Goal: Task Accomplishment & Management: Complete application form

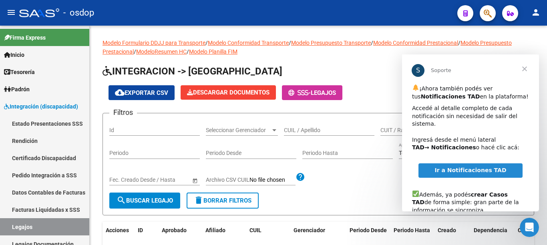
click at [527, 64] on span "Cerrar" at bounding box center [524, 68] width 29 height 29
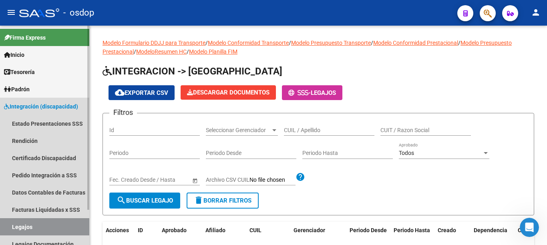
click at [64, 106] on span "Integración (discapacidad)" at bounding box center [41, 106] width 74 height 9
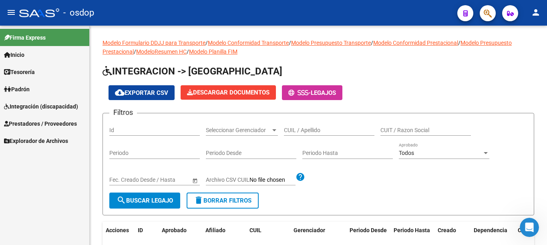
click at [61, 121] on span "Prestadores / Proveedores" at bounding box center [40, 123] width 73 height 9
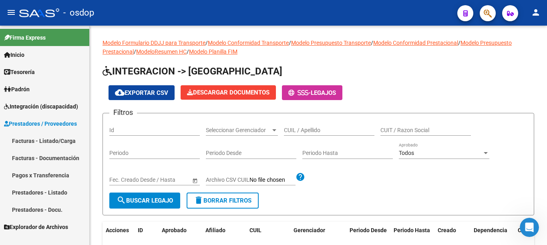
click at [56, 145] on link "Facturas - Listado/Carga" at bounding box center [44, 140] width 89 height 17
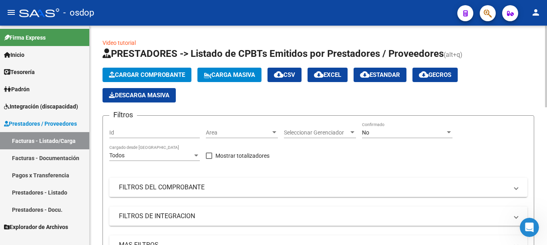
click at [134, 80] on button "Cargar Comprobante" at bounding box center [146, 75] width 89 height 14
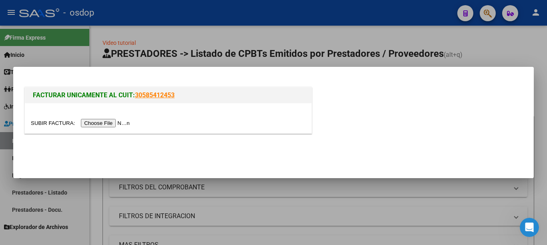
click at [118, 122] on input "file" at bounding box center [81, 123] width 101 height 8
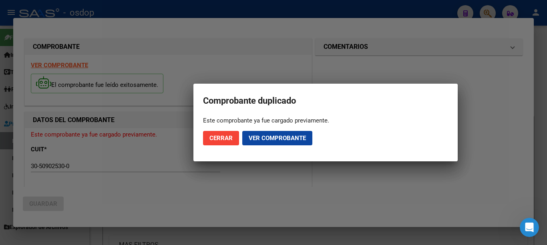
click at [227, 137] on span "Cerrar" at bounding box center [220, 137] width 23 height 7
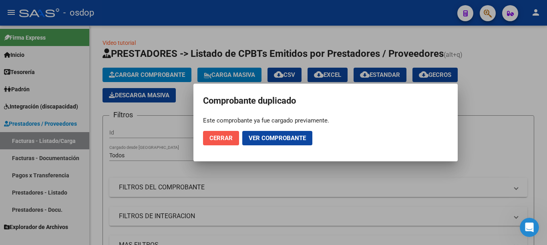
click at [221, 144] on button "Cerrar" at bounding box center [221, 138] width 36 height 14
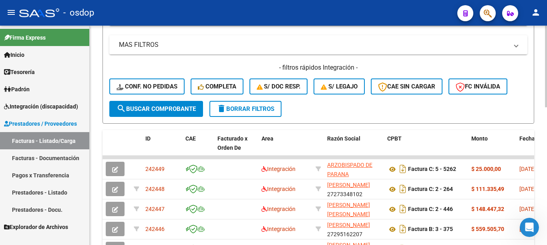
scroll to position [240, 0]
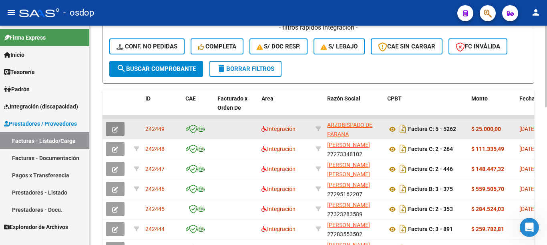
click at [119, 126] on button "button" at bounding box center [115, 129] width 19 height 14
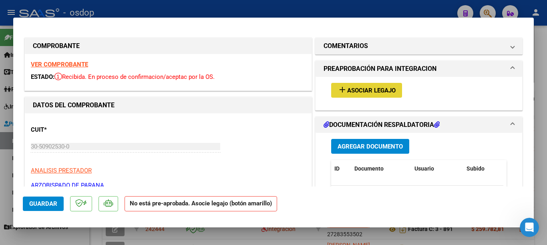
click at [347, 92] on span "Asociar Legajo" at bounding box center [371, 90] width 48 height 7
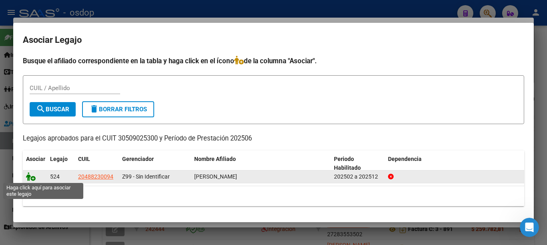
click at [32, 172] on icon at bounding box center [31, 176] width 10 height 9
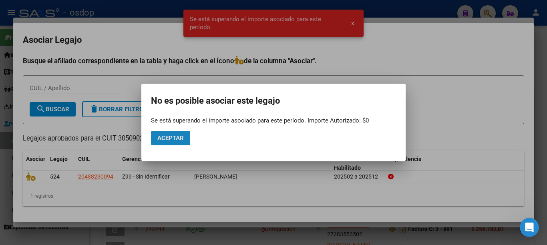
click at [160, 137] on span "Aceptar" at bounding box center [170, 137] width 26 height 7
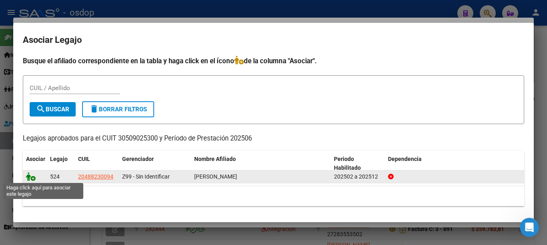
click at [27, 174] on icon at bounding box center [31, 176] width 10 height 9
click at [32, 178] on icon at bounding box center [31, 176] width 10 height 9
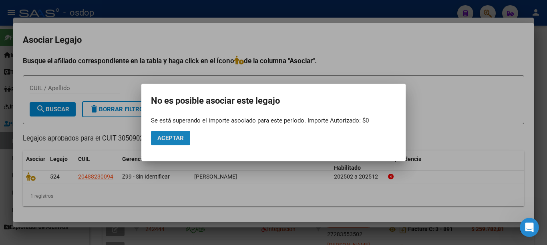
click at [180, 132] on button "Aceptar" at bounding box center [170, 138] width 39 height 14
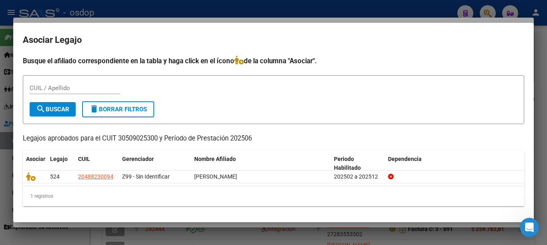
click at [0, 104] on div at bounding box center [273, 122] width 547 height 245
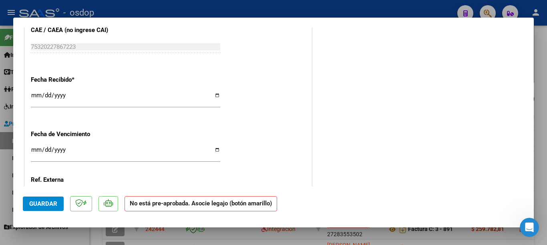
scroll to position [360, 0]
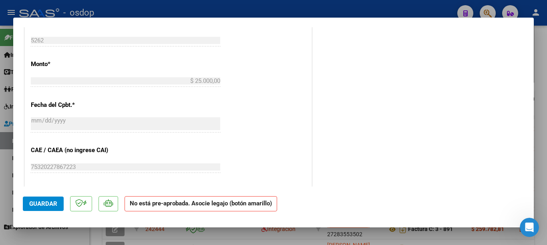
click at [0, 95] on div at bounding box center [273, 122] width 547 height 245
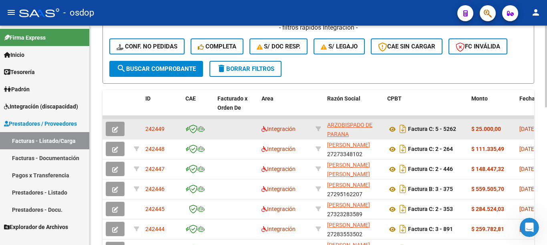
scroll to position [240, 0]
click at [401, 128] on icon "Descargar documento" at bounding box center [402, 128] width 10 height 13
click at [116, 126] on icon "button" at bounding box center [115, 129] width 6 height 6
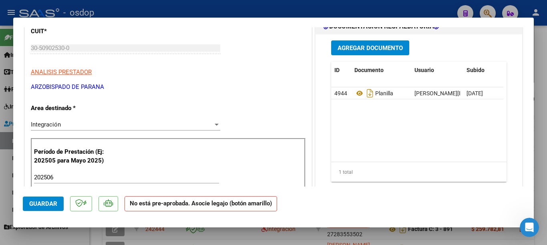
scroll to position [80, 0]
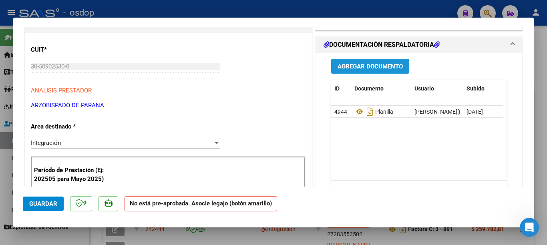
click at [360, 67] on span "Agregar Documento" at bounding box center [369, 66] width 65 height 7
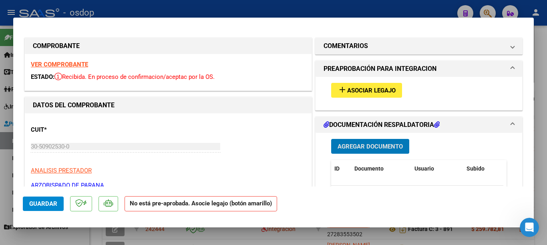
click at [340, 85] on mat-icon "add" at bounding box center [342, 90] width 10 height 10
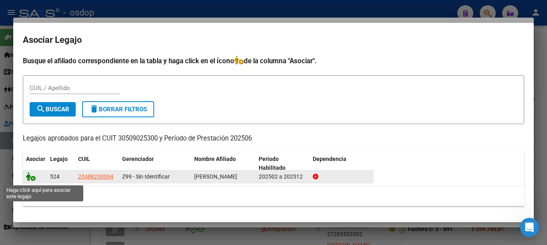
click at [30, 180] on icon at bounding box center [31, 176] width 10 height 9
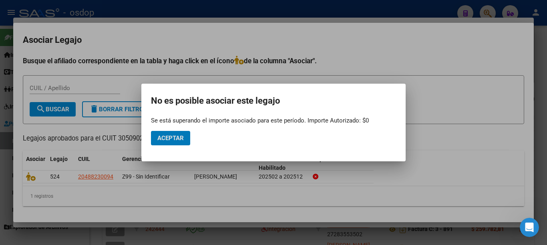
click at [165, 181] on div at bounding box center [273, 122] width 547 height 245
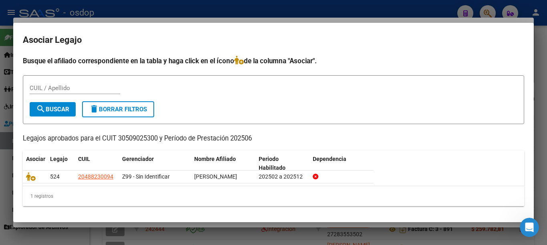
click at [0, 138] on div at bounding box center [273, 122] width 547 height 245
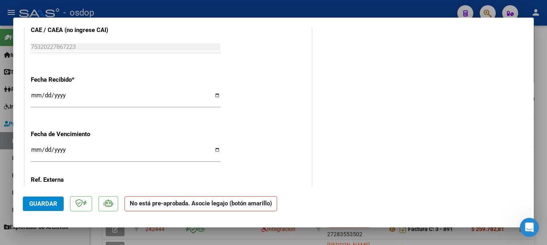
click at [0, 101] on div at bounding box center [273, 122] width 547 height 245
type input "$ 0,00"
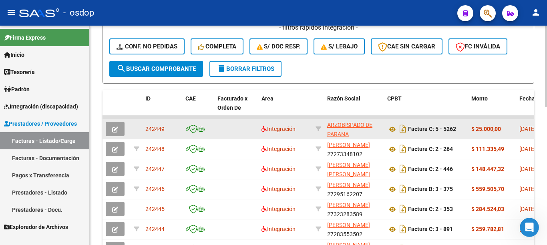
scroll to position [240, 0]
click at [156, 131] on span "242449" at bounding box center [154, 129] width 19 height 6
copy span "242449"
